Goal: Task Accomplishment & Management: Complete application form

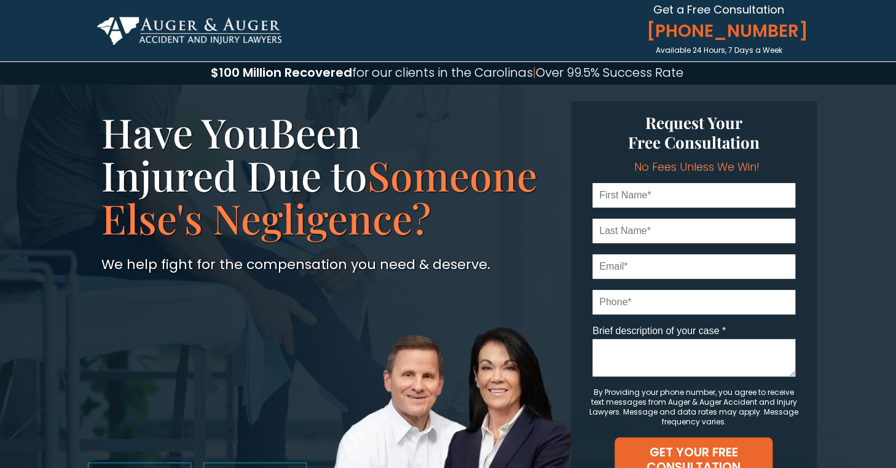
scroll to position [25, 0]
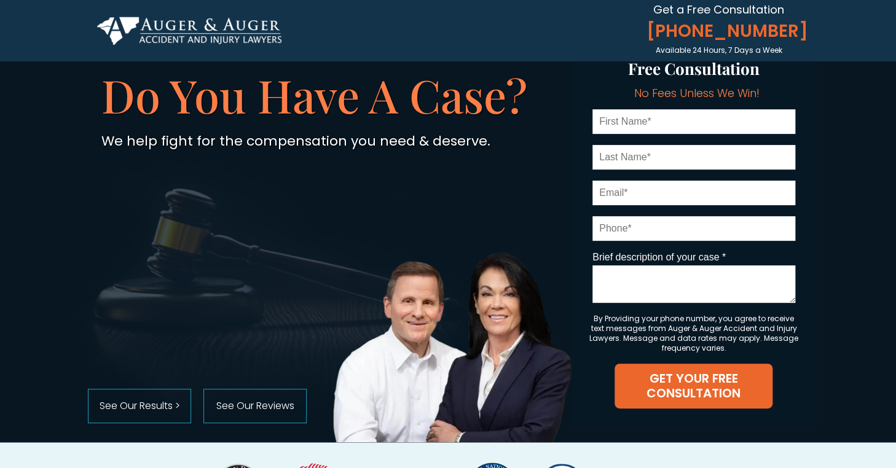
scroll to position [49, 0]
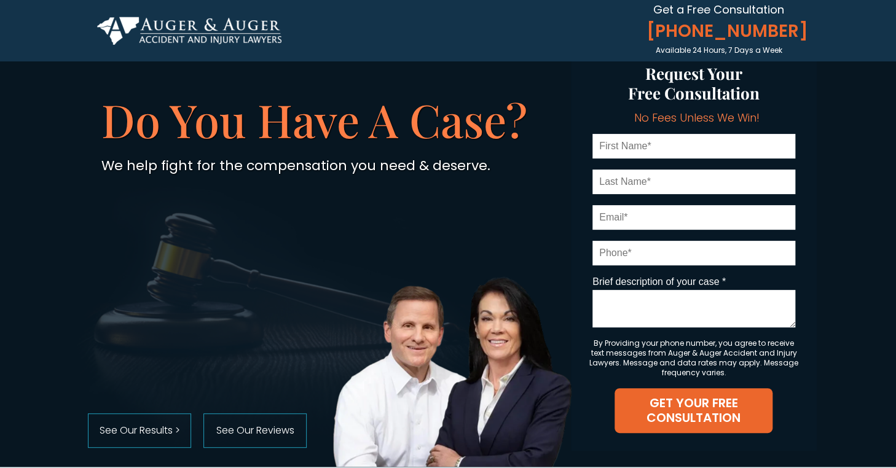
click at [658, 148] on input "text" at bounding box center [694, 146] width 203 height 25
type input "[PERSON_NAME]"
type input "[EMAIL_ADDRESS][DOMAIN_NAME]"
type input "7042491126"
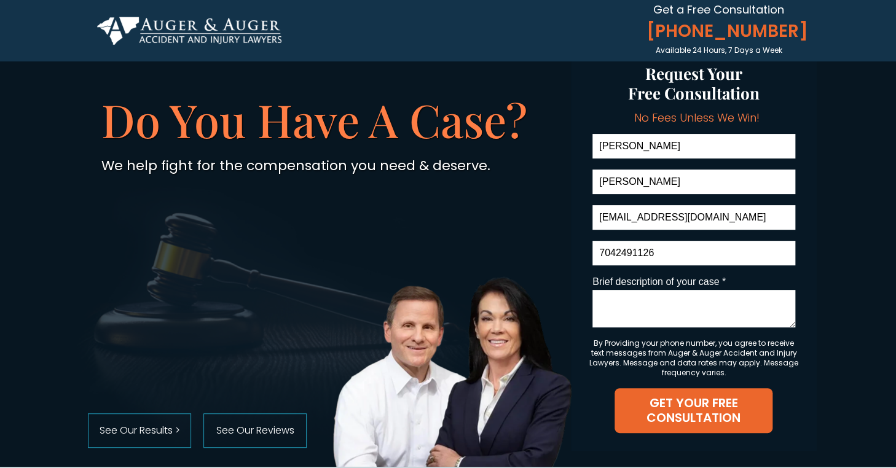
click at [636, 318] on textarea "Brief description of your case *" at bounding box center [694, 308] width 203 height 37
paste textarea "Hello, I am inquiring to see if you were hiring for an entry level office assis…"
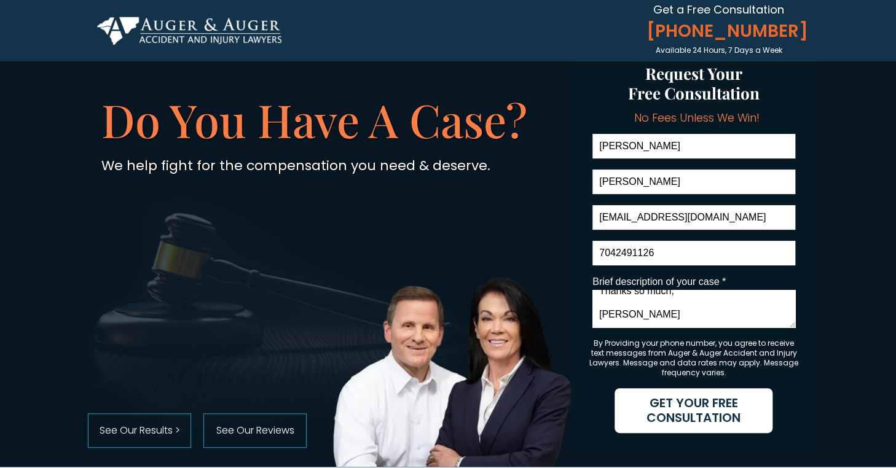
type textarea "Hello, I am inquiring to see if you were hiring for an entry level office assis…"
click at [678, 424] on span "GET YOUR FREE CONSULTATION" at bounding box center [694, 411] width 158 height 30
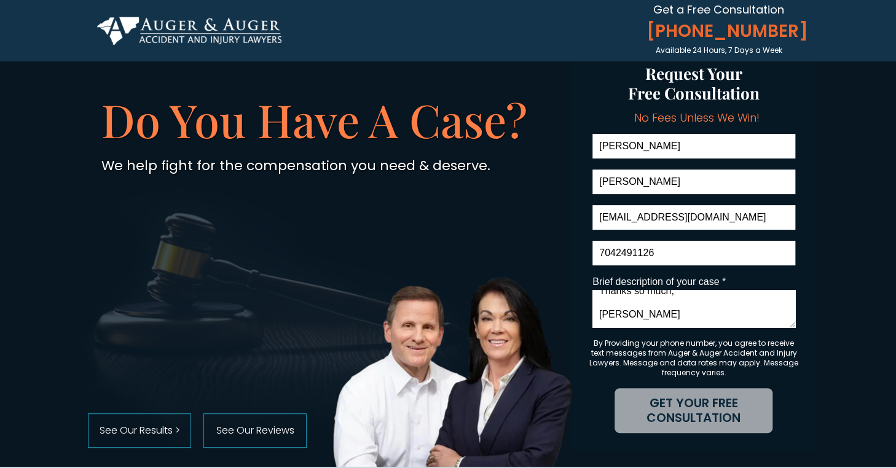
scroll to position [0, 0]
